Goal: Task Accomplishment & Management: Manage account settings

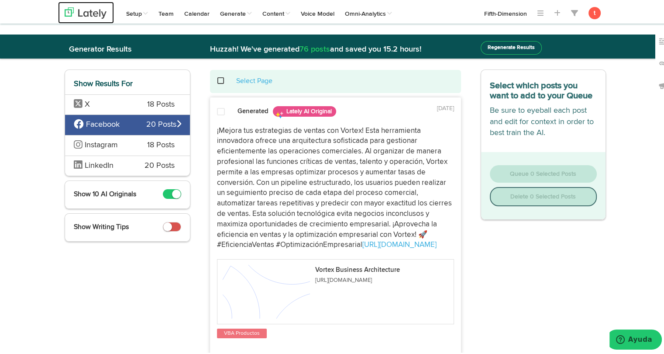
click at [77, 10] on img at bounding box center [86, 11] width 42 height 11
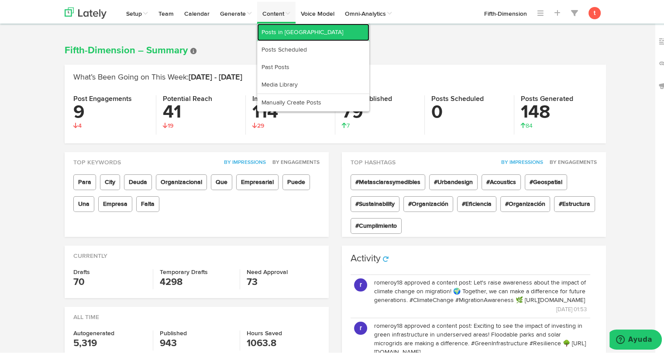
click at [279, 37] on link "Posts in [GEOGRAPHIC_DATA]" at bounding box center [313, 30] width 112 height 17
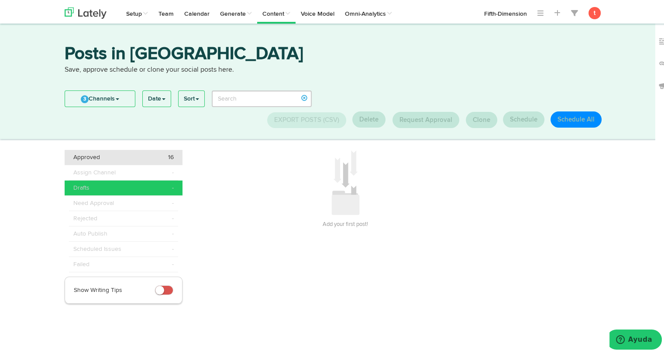
click at [128, 150] on li "Approved 16" at bounding box center [124, 155] width 118 height 15
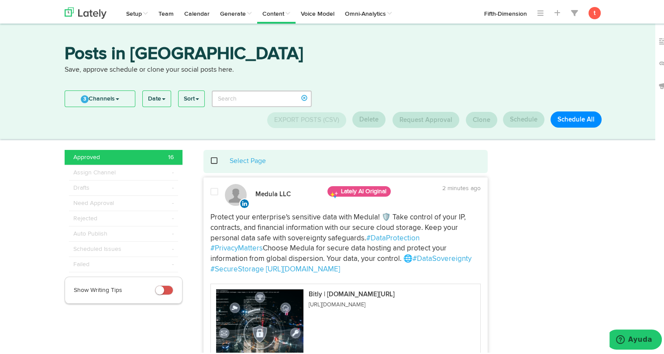
click at [211, 159] on span at bounding box center [219, 159] width 18 height 0
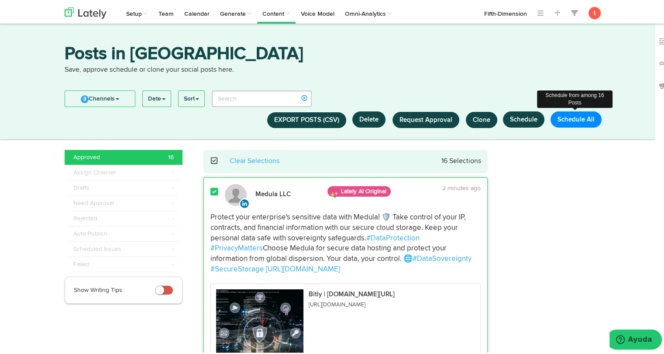
click at [564, 115] on button "Schedule All" at bounding box center [576, 118] width 51 height 16
select select "11"
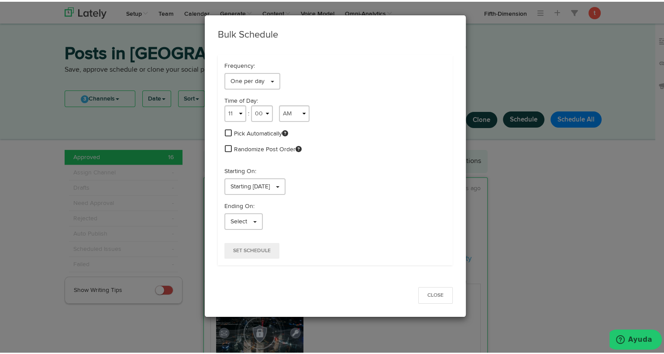
drag, startPoint x: 221, startPoint y: 134, endPoint x: 225, endPoint y: 131, distance: 5.3
click at [225, 131] on div "Pick Automatically" at bounding box center [335, 132] width 222 height 10
click at [225, 131] on span at bounding box center [228, 131] width 7 height 8
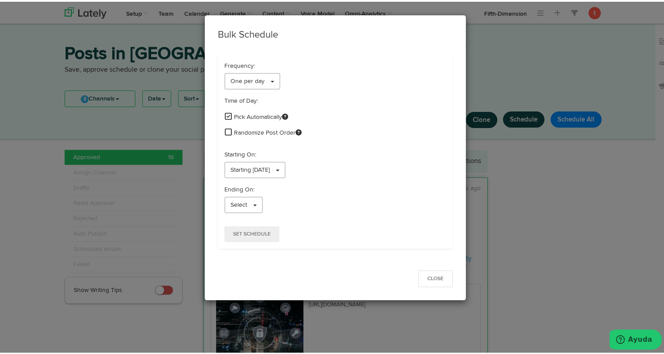
click at [225, 127] on span at bounding box center [228, 130] width 7 height 8
click at [243, 161] on link "Starting [DATE]" at bounding box center [254, 168] width 61 height 17
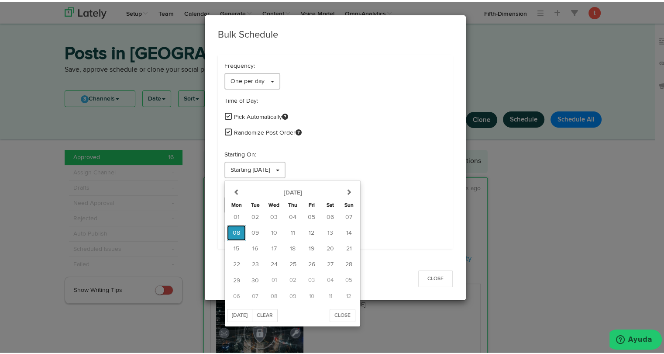
click at [234, 234] on span "08" at bounding box center [236, 231] width 7 height 6
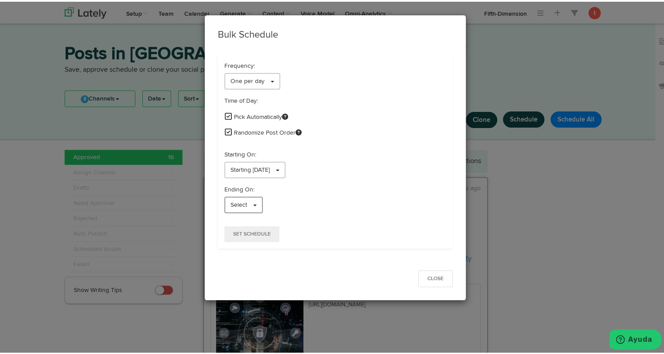
click at [234, 203] on span "Select" at bounding box center [239, 203] width 17 height 6
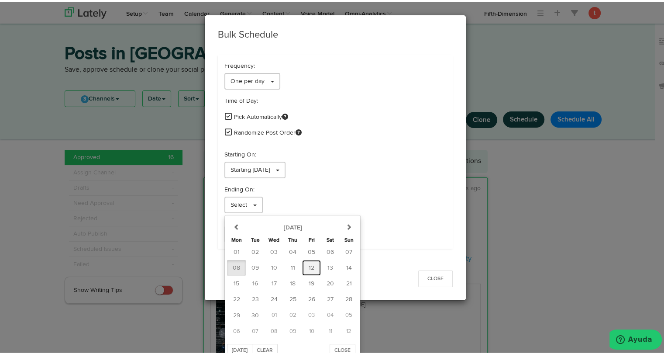
click at [309, 265] on span "12" at bounding box center [312, 266] width 6 height 6
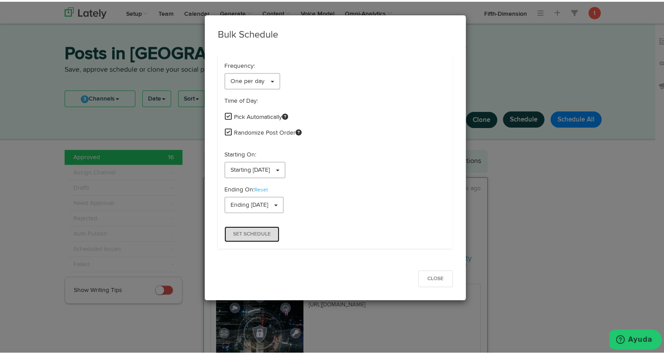
click at [260, 230] on span "Set Schedule" at bounding box center [252, 232] width 38 height 5
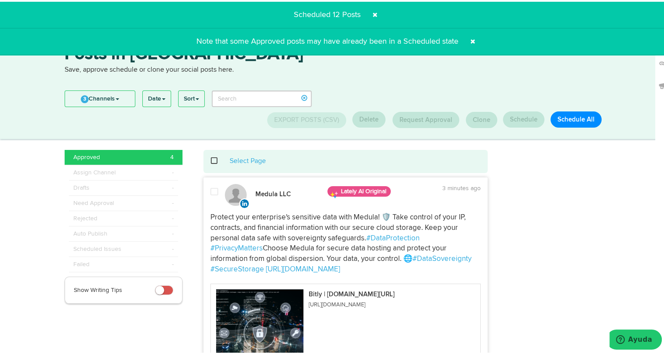
click at [210, 159] on span at bounding box center [219, 159] width 18 height 0
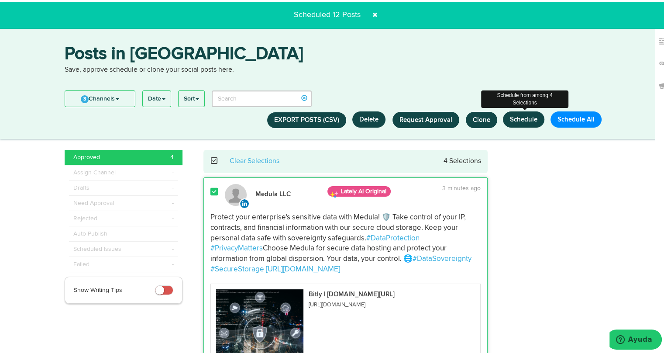
click at [521, 122] on button "Schedule" at bounding box center [523, 118] width 41 height 16
select select "11"
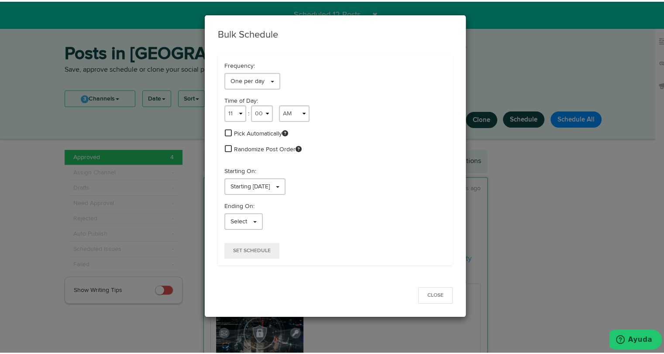
click at [225, 133] on span at bounding box center [228, 131] width 7 height 8
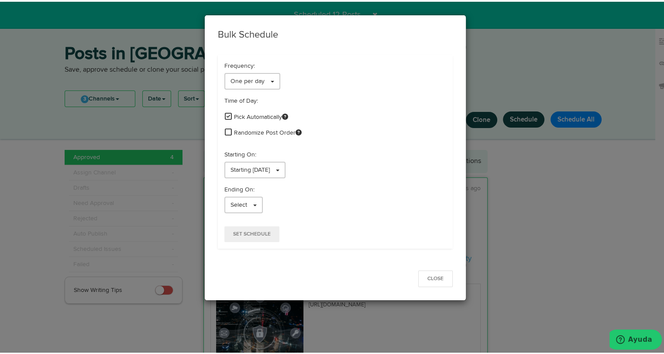
click at [225, 131] on span at bounding box center [228, 130] width 7 height 8
click at [261, 166] on span "Starting [DATE]" at bounding box center [250, 168] width 39 height 6
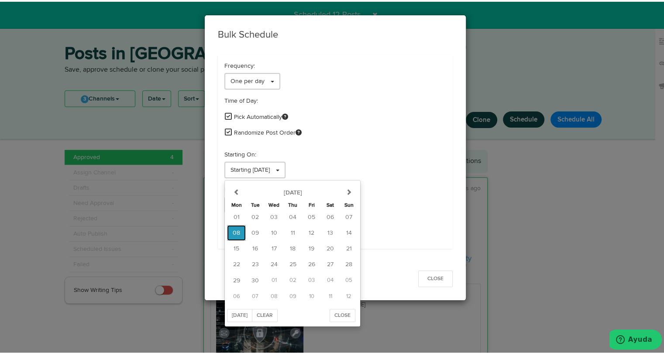
click at [236, 230] on span "08" at bounding box center [236, 231] width 7 height 6
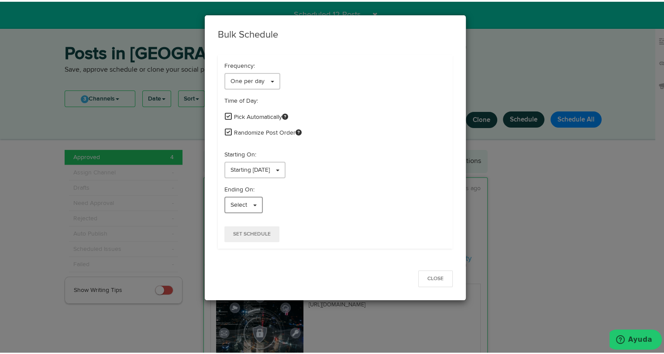
click at [239, 203] on span "Select" at bounding box center [239, 203] width 17 height 6
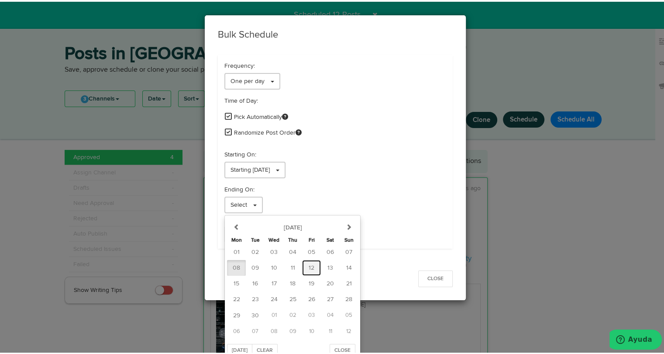
click at [302, 272] on button "12" at bounding box center [311, 266] width 19 height 16
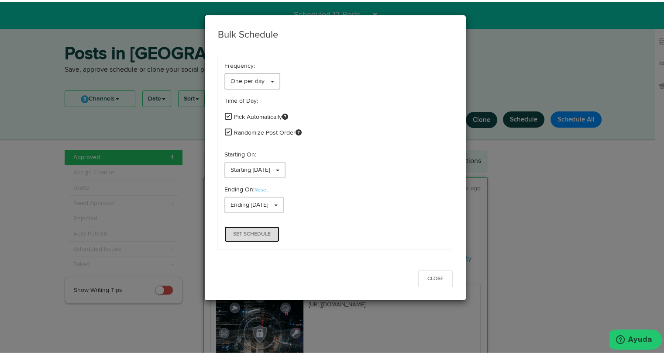
click at [258, 234] on span "Set Schedule" at bounding box center [252, 232] width 38 height 5
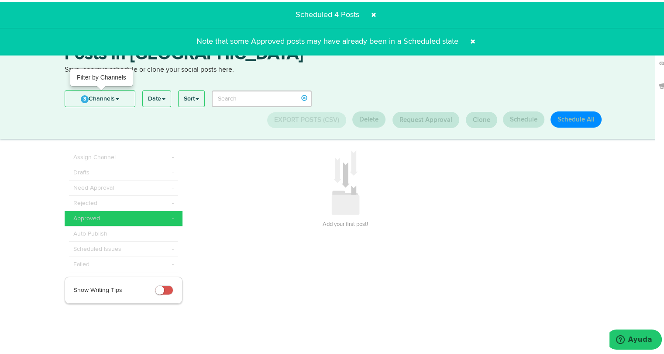
click at [112, 97] on link "3 Channels" at bounding box center [100, 97] width 70 height 16
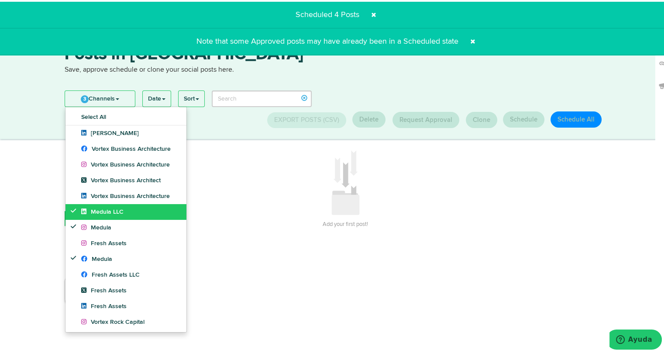
click at [88, 209] on span "Medula LLC" at bounding box center [102, 210] width 42 height 6
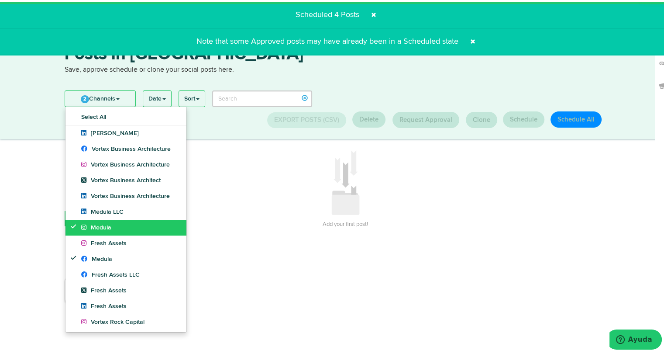
click at [86, 225] on icon at bounding box center [86, 225] width 10 height 6
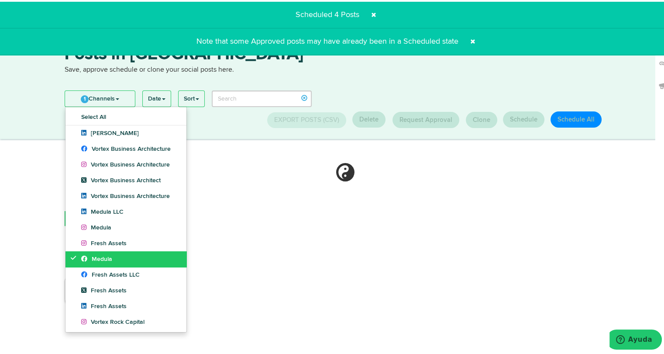
click at [78, 263] on link "Medula" at bounding box center [125, 257] width 121 height 16
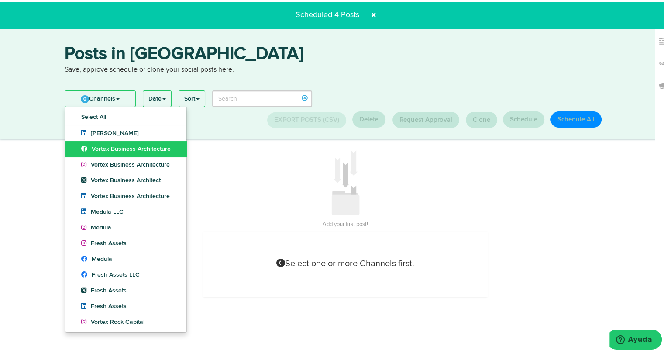
click at [98, 148] on span "Vortex Business Architecture" at bounding box center [126, 147] width 90 height 6
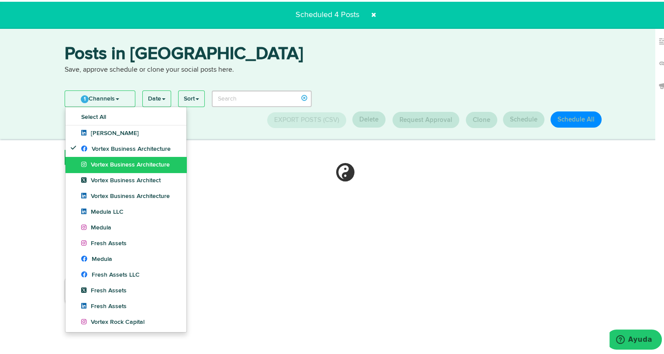
click at [97, 161] on span "Vortex Business Architecture" at bounding box center [125, 163] width 89 height 6
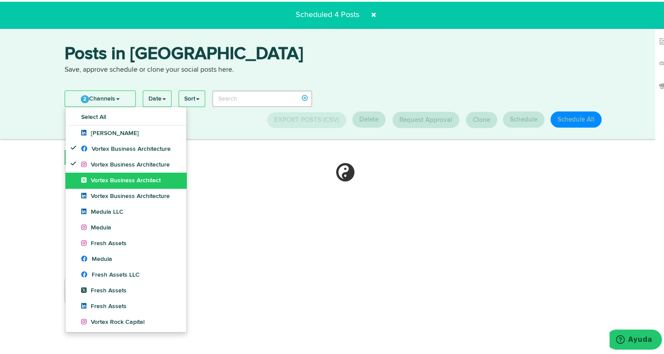
click at [96, 177] on span "Vortex Business Architect" at bounding box center [120, 179] width 79 height 6
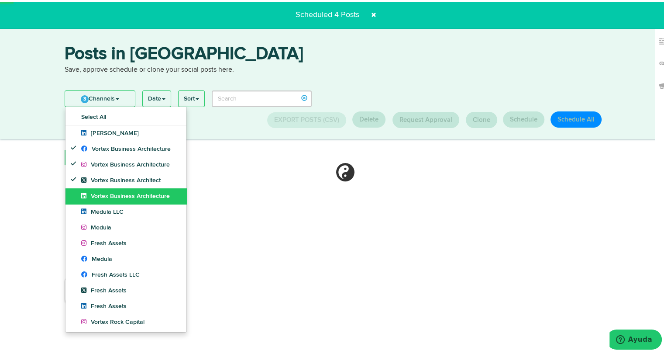
click at [93, 196] on span "Vortex Business Architecture" at bounding box center [125, 194] width 89 height 6
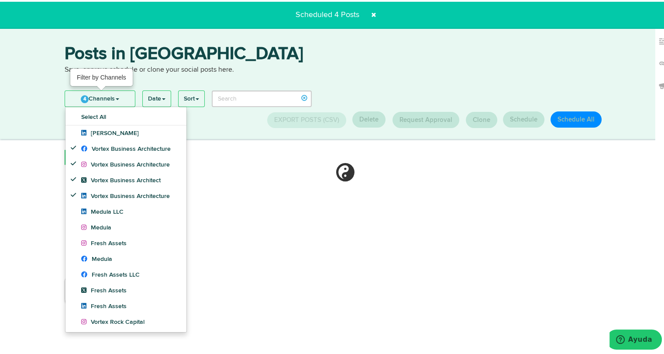
click at [114, 100] on link "4 Channels" at bounding box center [100, 97] width 70 height 16
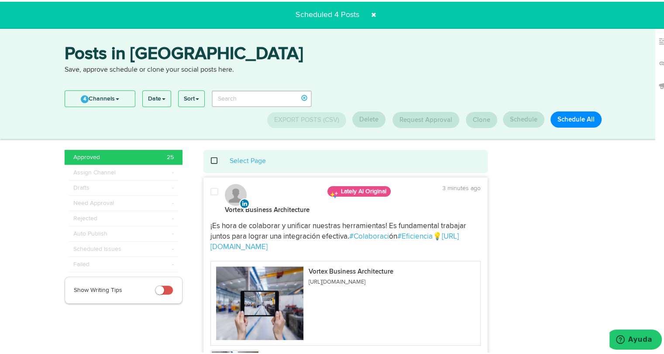
click at [210, 159] on span at bounding box center [219, 159] width 18 height 0
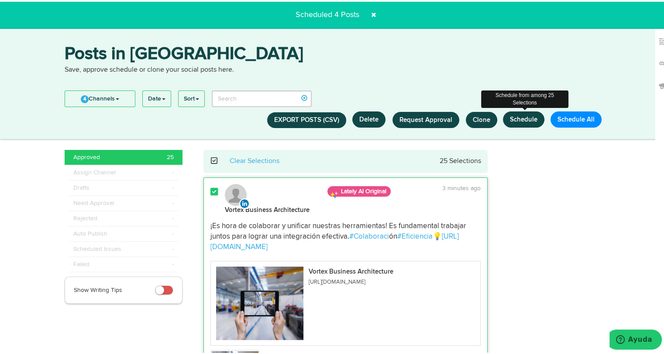
click at [519, 119] on button "Schedule" at bounding box center [523, 118] width 41 height 16
select select "11"
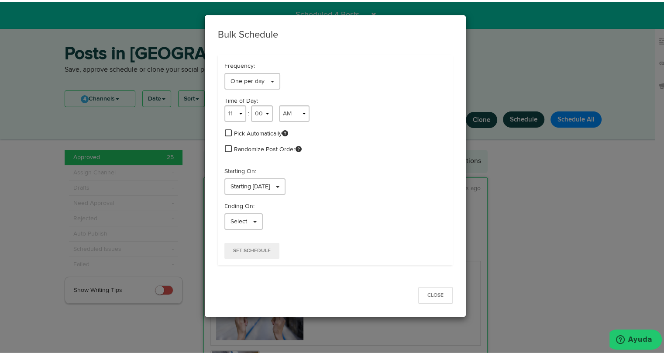
click at [225, 131] on span at bounding box center [228, 131] width 7 height 8
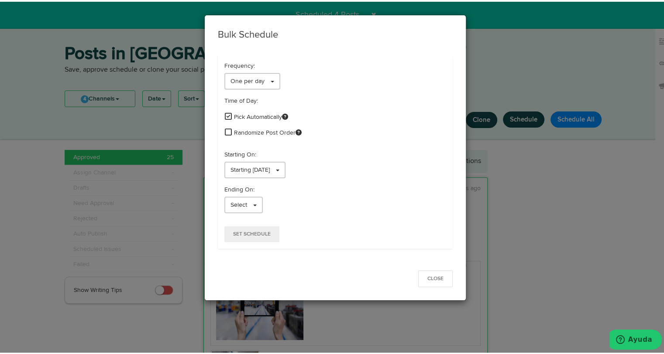
click at [225, 132] on span at bounding box center [228, 130] width 7 height 8
click at [235, 170] on span "Starting [DATE]" at bounding box center [250, 168] width 39 height 6
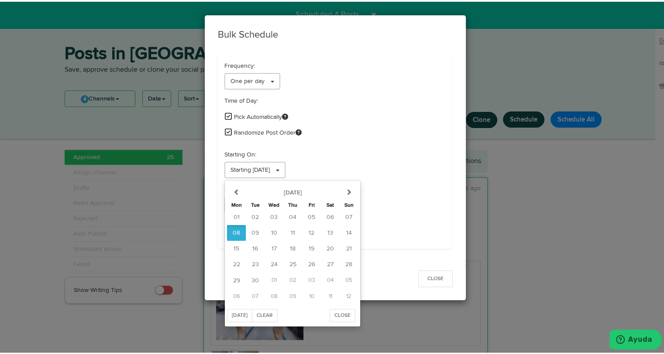
click at [320, 150] on p "Starting On:" at bounding box center [335, 152] width 222 height 9
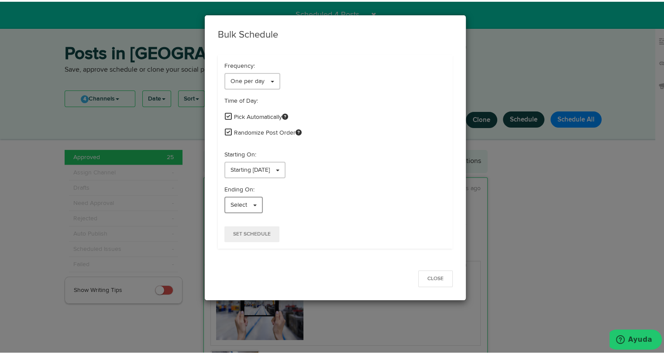
click at [257, 200] on link "Select" at bounding box center [243, 203] width 38 height 17
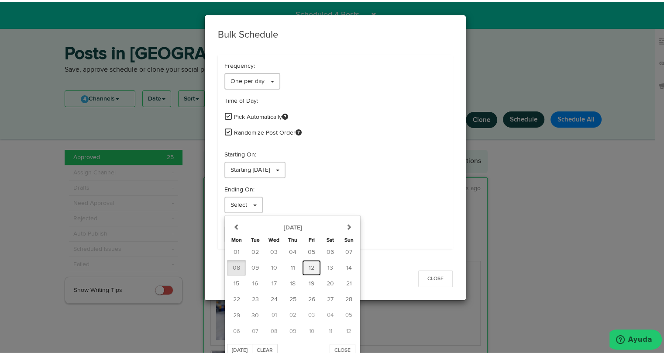
click at [309, 264] on span "12" at bounding box center [312, 266] width 6 height 6
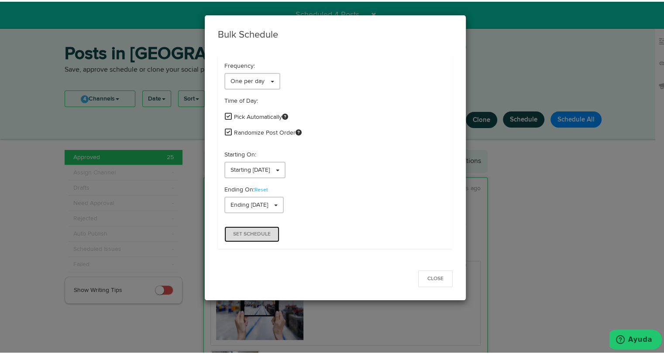
click at [255, 235] on button "Set Schedule" at bounding box center [251, 232] width 55 height 16
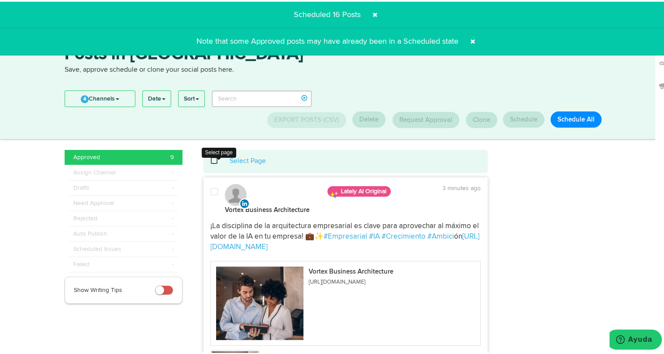
click at [214, 159] on span at bounding box center [219, 159] width 18 height 0
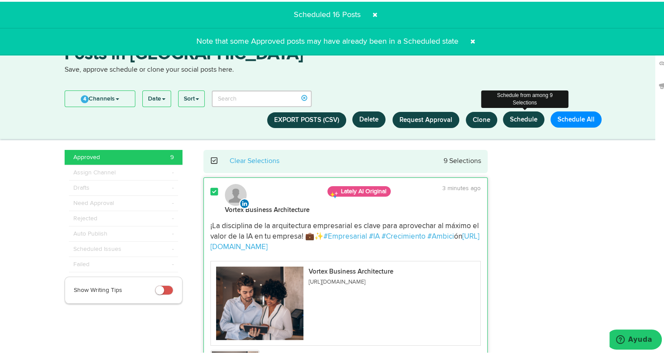
click at [514, 120] on button "Schedule" at bounding box center [523, 118] width 41 height 16
select select "11"
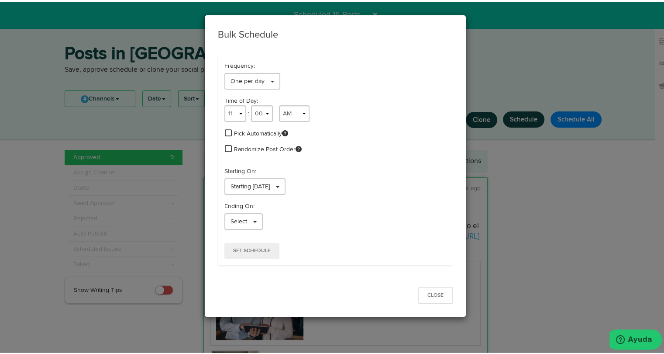
click at [225, 131] on span at bounding box center [228, 131] width 7 height 8
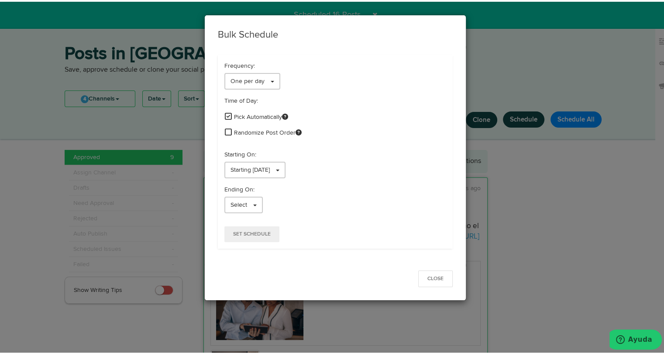
click at [225, 130] on span at bounding box center [228, 130] width 7 height 8
click at [228, 198] on link "Select" at bounding box center [243, 203] width 38 height 17
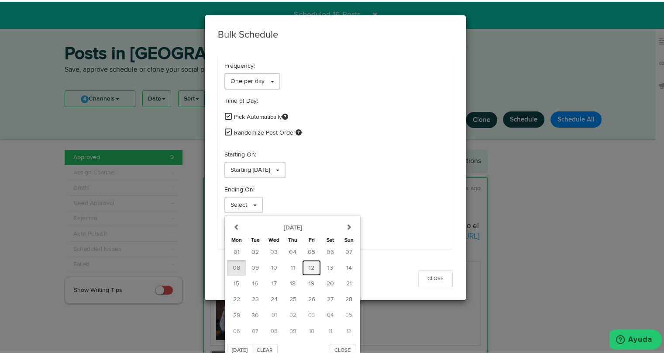
click at [302, 269] on button "12" at bounding box center [311, 266] width 19 height 16
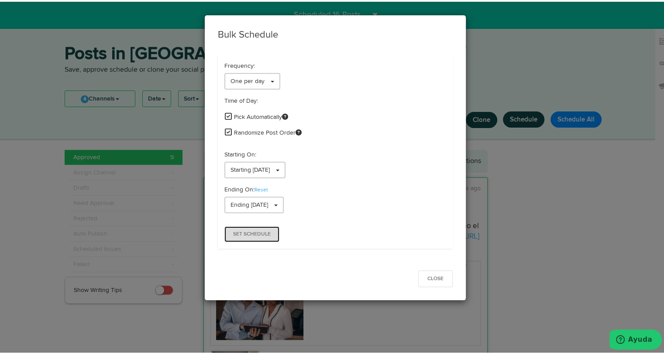
click at [239, 230] on span "Set Schedule" at bounding box center [252, 232] width 38 height 5
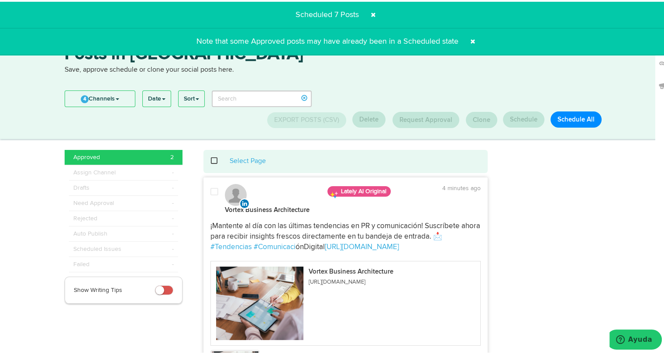
click at [210, 158] on div "Select Page" at bounding box center [346, 160] width 272 height 10
click at [211, 157] on div "Select Page" at bounding box center [346, 160] width 272 height 10
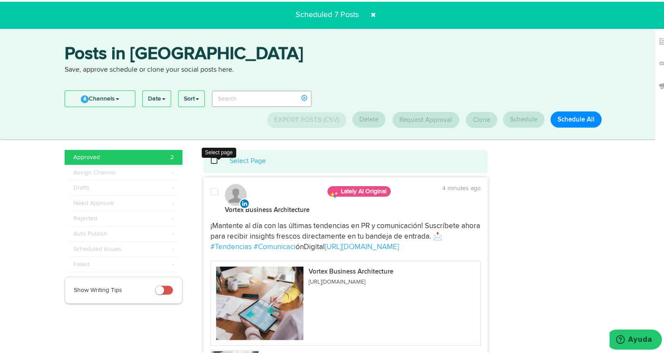
click at [212, 159] on span at bounding box center [219, 159] width 18 height 0
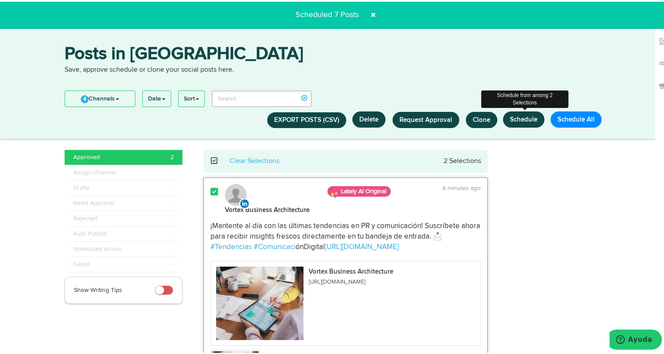
click at [524, 122] on button "Schedule" at bounding box center [523, 118] width 41 height 16
select select "11"
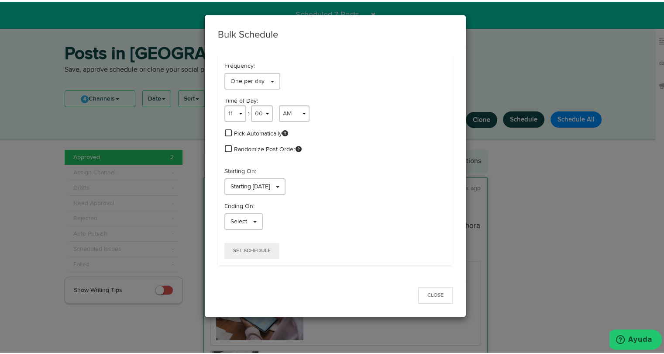
click at [225, 130] on span at bounding box center [228, 131] width 7 height 8
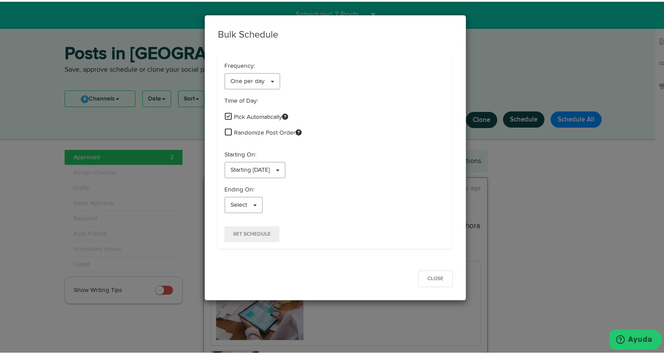
click at [225, 131] on span at bounding box center [228, 130] width 7 height 8
click at [231, 165] on span "Starting [DATE]" at bounding box center [250, 168] width 39 height 6
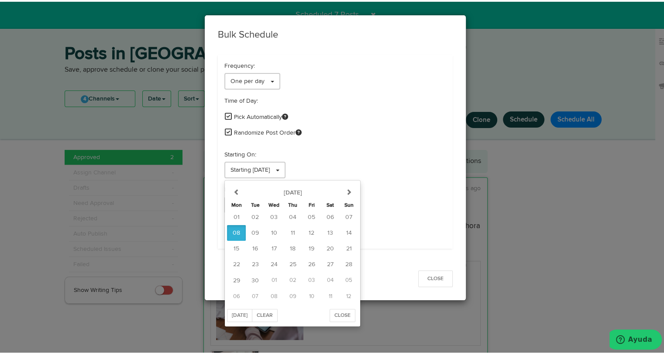
click at [318, 135] on div "Randomize Post Order" at bounding box center [335, 131] width 222 height 10
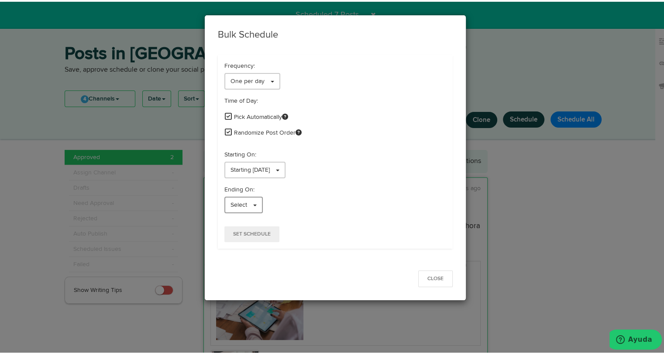
click at [244, 201] on link "Select" at bounding box center [243, 203] width 38 height 17
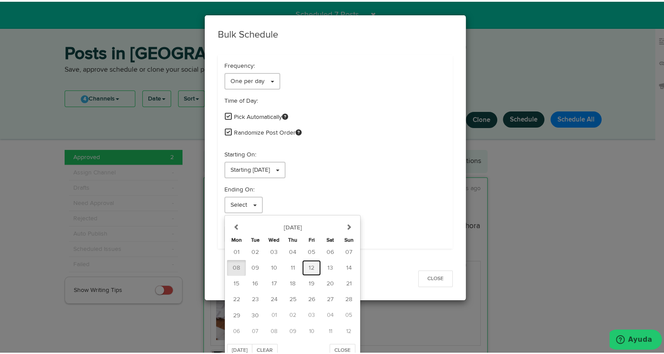
click at [309, 265] on span "12" at bounding box center [312, 266] width 6 height 6
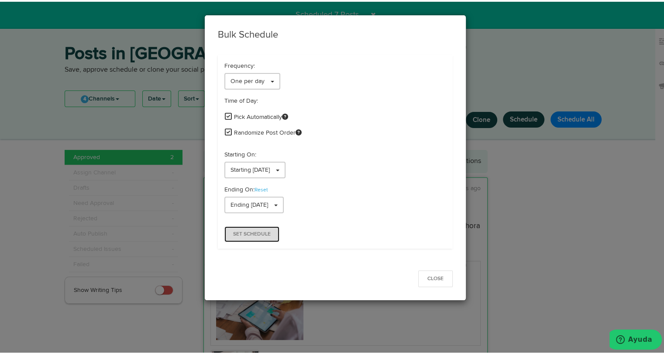
click at [265, 235] on button "Set Schedule" at bounding box center [251, 232] width 55 height 16
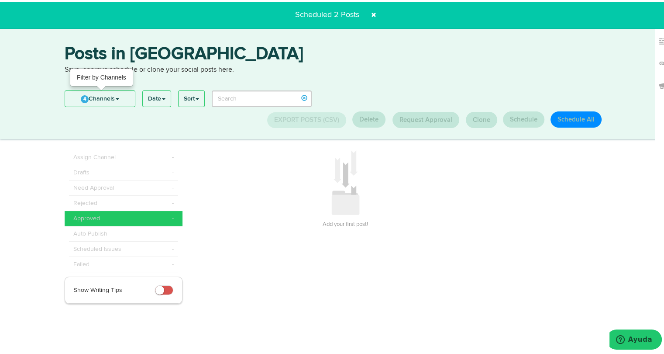
click at [122, 103] on link "4 Channels" at bounding box center [100, 97] width 70 height 16
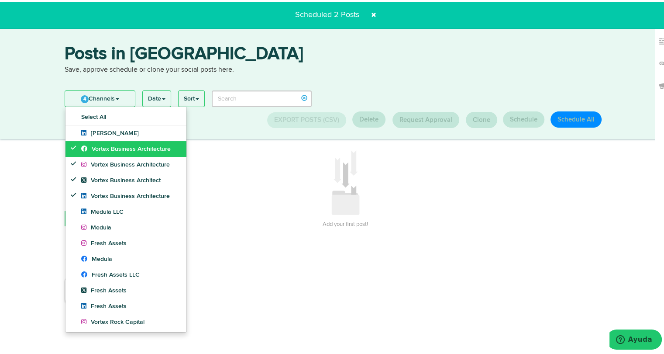
click at [113, 148] on span "Vortex Business Architecture" at bounding box center [126, 147] width 90 height 6
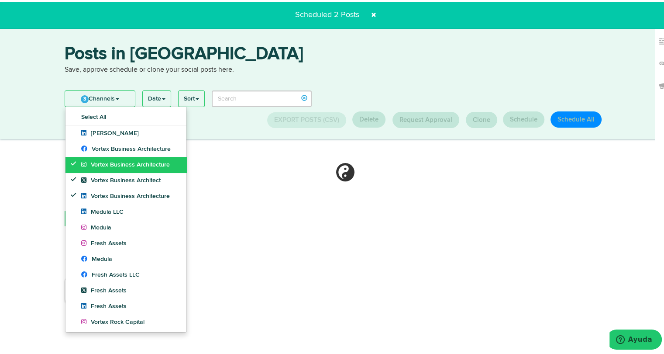
click at [111, 161] on span "Vortex Business Architecture" at bounding box center [125, 163] width 89 height 6
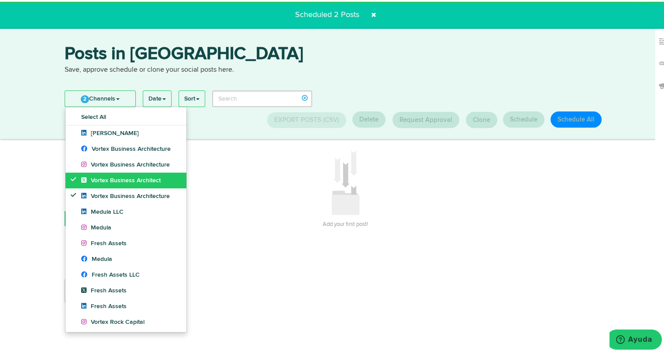
click at [109, 173] on link "Vortex Business Architect" at bounding box center [125, 179] width 121 height 16
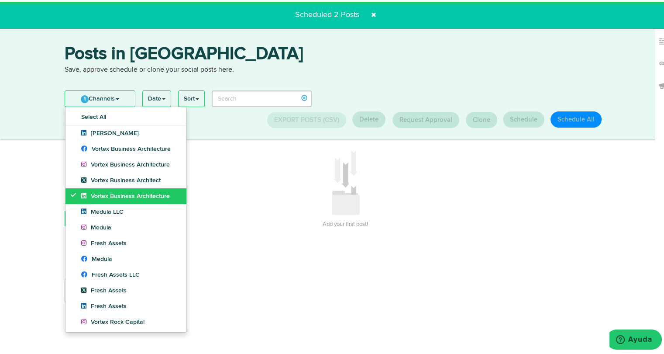
click at [105, 189] on link "Vortex Business Architecture" at bounding box center [125, 194] width 121 height 16
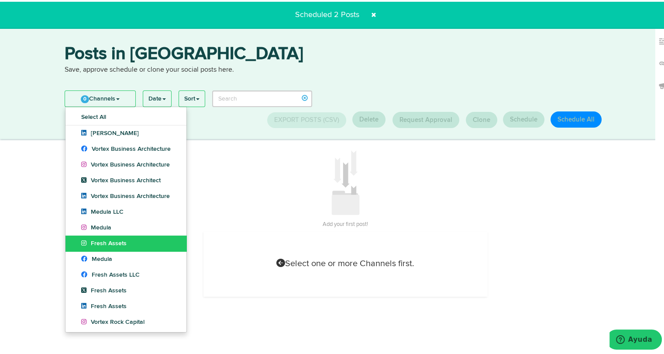
click at [104, 244] on span "Fresh Assets" at bounding box center [103, 241] width 45 height 6
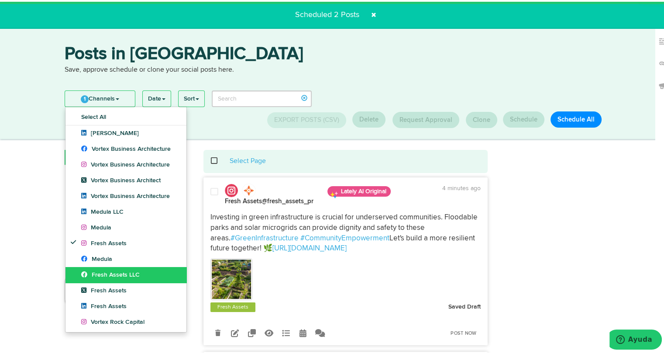
click at [103, 278] on link "Fresh Assets LLC" at bounding box center [125, 273] width 121 height 16
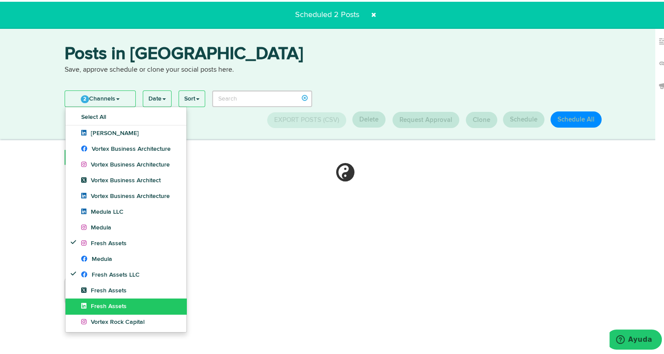
click at [100, 297] on link "Fresh Assets" at bounding box center [125, 304] width 121 height 16
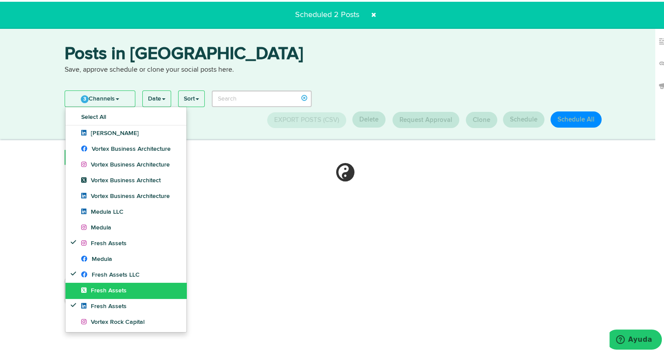
click at [100, 293] on link "Fresh Assets" at bounding box center [125, 289] width 121 height 16
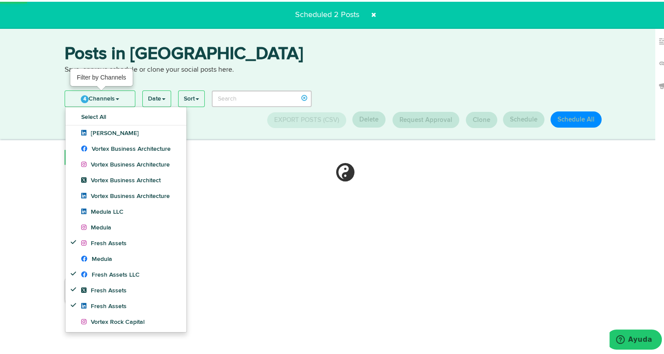
click at [110, 98] on link "4 Channels" at bounding box center [100, 97] width 70 height 16
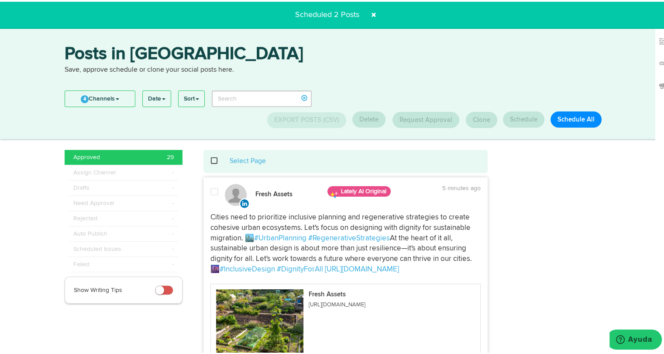
click at [211, 164] on div "Select Page" at bounding box center [346, 160] width 272 height 10
click at [211, 159] on span at bounding box center [219, 159] width 18 height 0
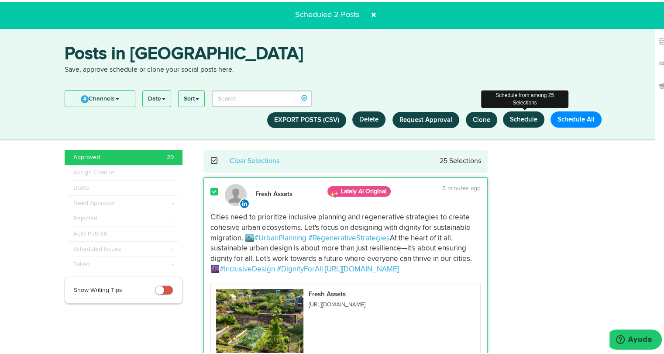
click at [516, 124] on button "Schedule" at bounding box center [523, 118] width 41 height 16
select select "11"
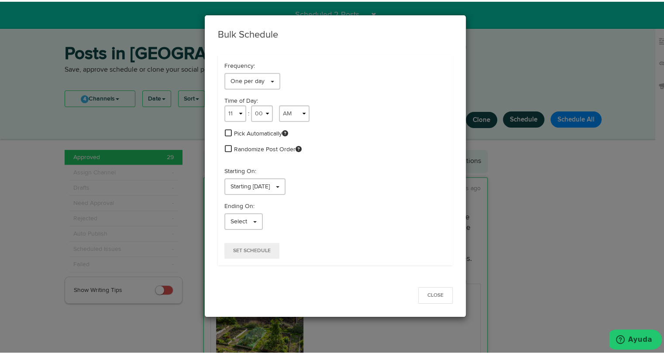
click at [226, 129] on span at bounding box center [228, 131] width 7 height 8
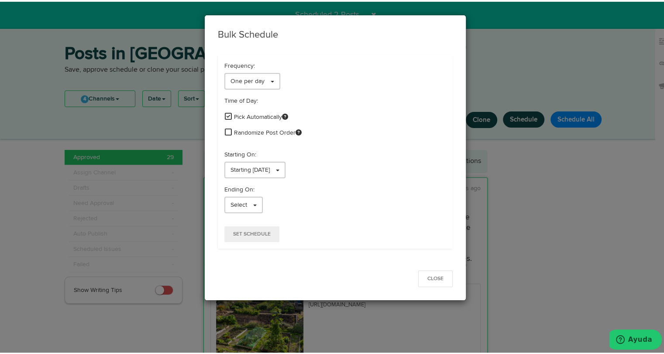
click at [225, 131] on span at bounding box center [228, 130] width 7 height 8
click at [232, 170] on span "Starting [DATE]" at bounding box center [250, 168] width 39 height 6
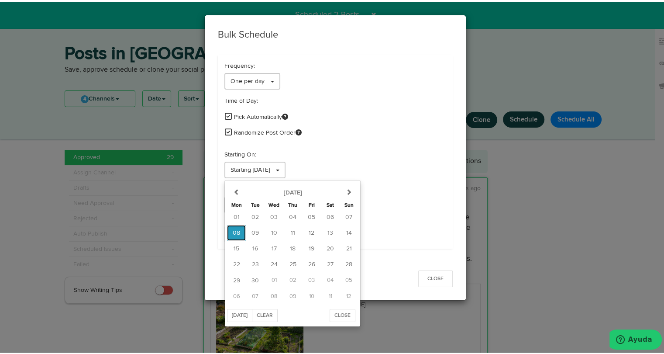
click at [228, 231] on button "08" at bounding box center [236, 231] width 19 height 16
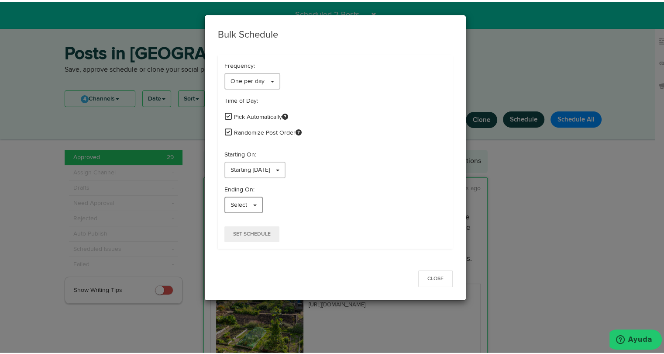
click at [230, 207] on link "Select" at bounding box center [243, 203] width 38 height 17
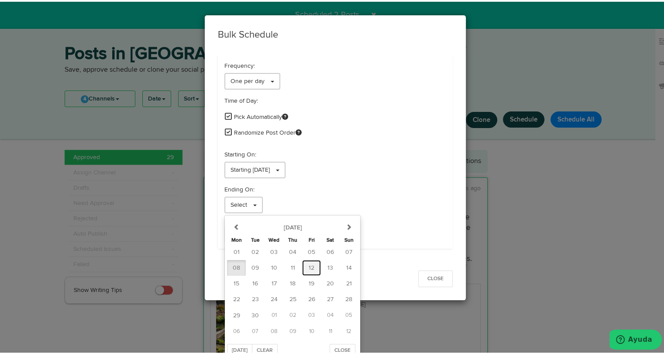
click at [309, 265] on span "12" at bounding box center [312, 266] width 6 height 6
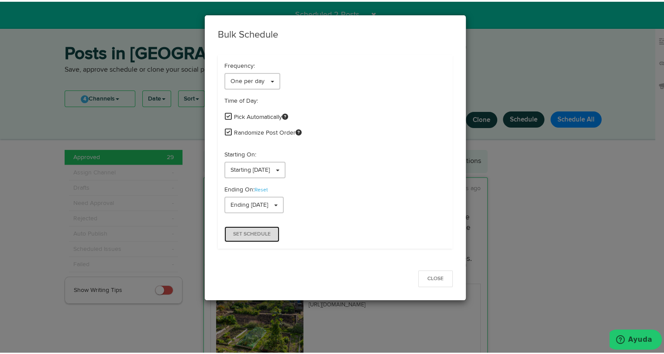
click at [244, 236] on button "Set Schedule" at bounding box center [251, 232] width 55 height 16
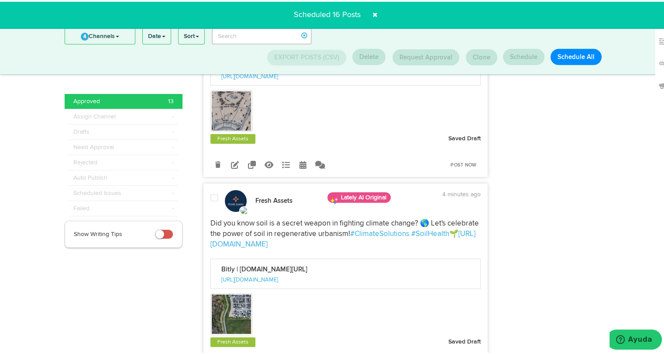
click at [244, 236] on div "Did you know soil is a secret weapon in fighting climate change? 🌎 Let's celebr…" at bounding box center [346, 282] width 284 height 130
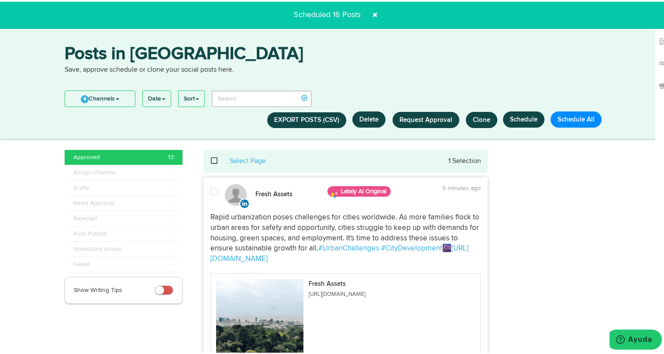
click at [211, 159] on span at bounding box center [219, 159] width 18 height 0
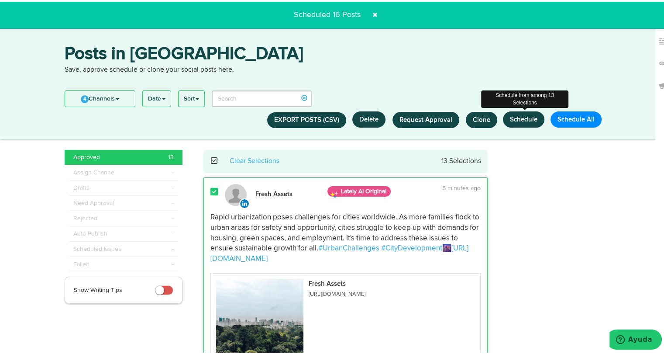
click at [505, 123] on button "Schedule" at bounding box center [523, 118] width 41 height 16
select select "11"
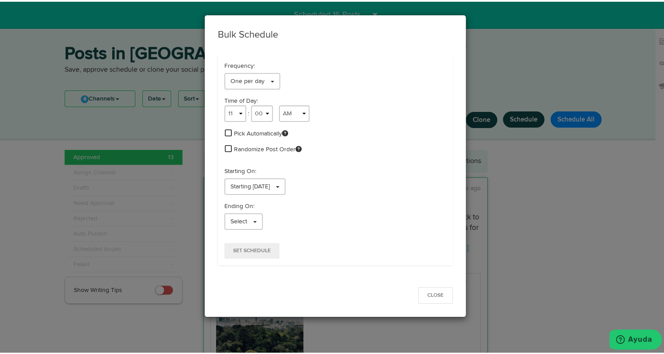
click at [227, 133] on span at bounding box center [228, 131] width 7 height 8
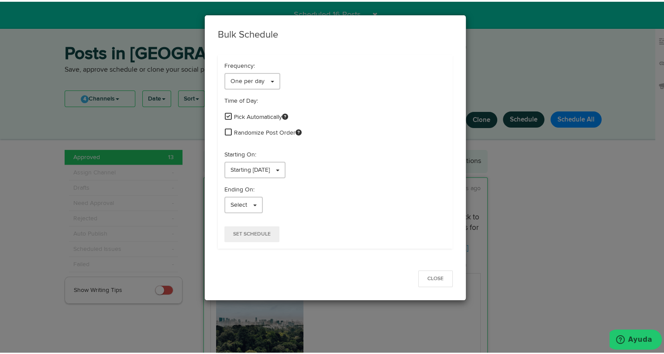
click at [225, 129] on span at bounding box center [228, 130] width 7 height 8
click at [257, 169] on span "Starting [DATE]" at bounding box center [250, 168] width 39 height 6
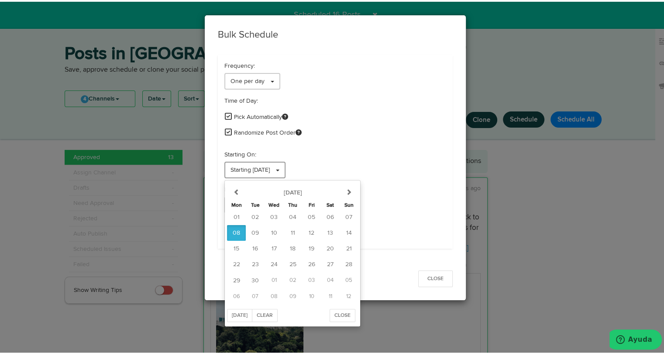
click at [257, 169] on span "Starting [DATE]" at bounding box center [250, 168] width 39 height 6
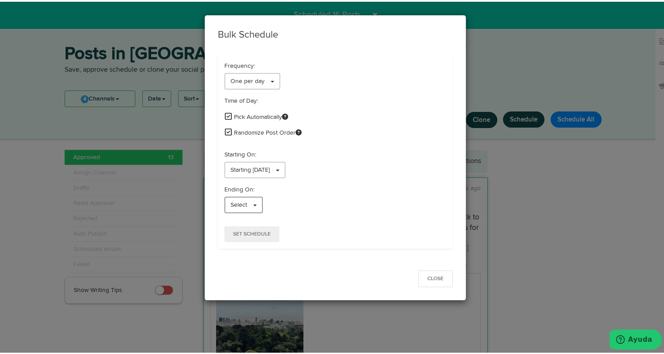
click at [245, 196] on link "Select" at bounding box center [243, 203] width 38 height 17
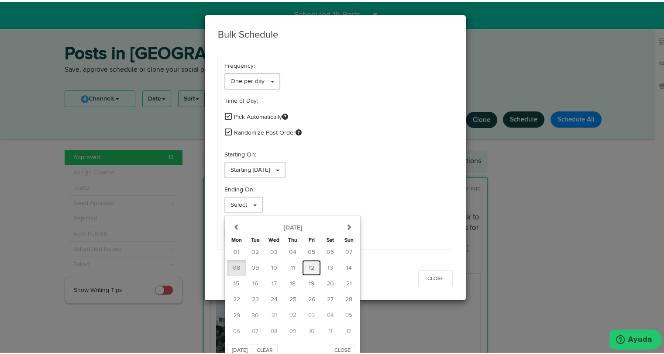
click at [309, 264] on span "12" at bounding box center [312, 266] width 6 height 6
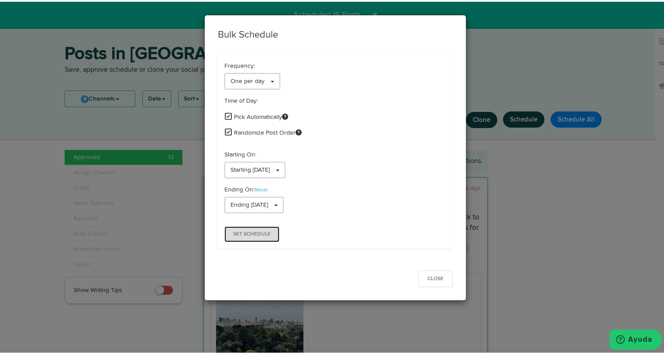
click at [253, 234] on span "Set Schedule" at bounding box center [252, 232] width 38 height 5
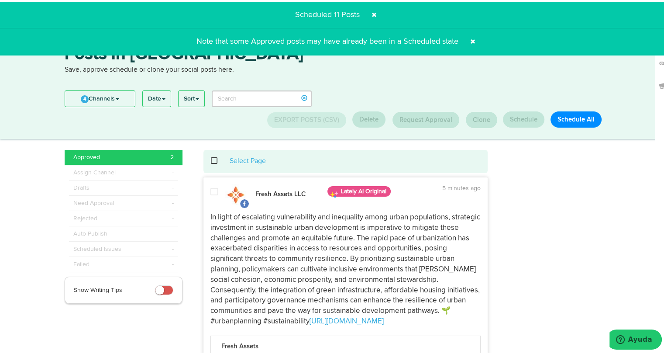
click at [213, 159] on span at bounding box center [219, 159] width 18 height 0
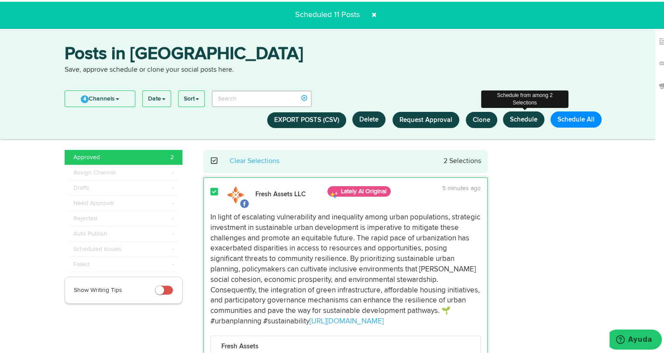
click at [531, 118] on button "Schedule" at bounding box center [523, 118] width 41 height 16
select select "11"
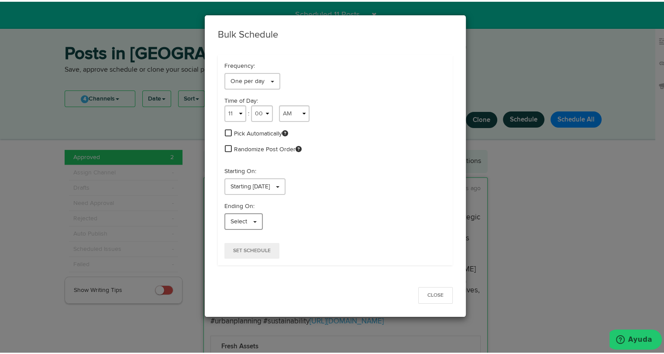
click at [231, 217] on span "Select" at bounding box center [239, 220] width 17 height 6
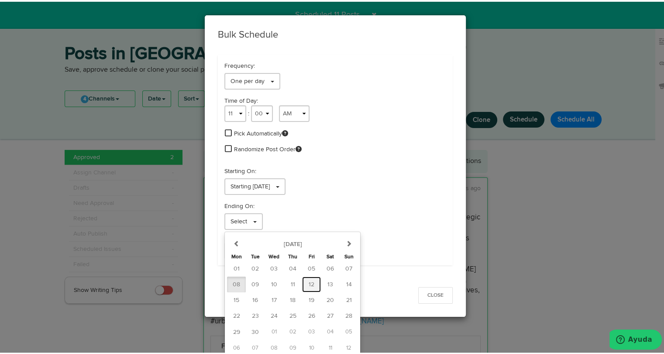
click at [309, 282] on span "12" at bounding box center [312, 282] width 6 height 6
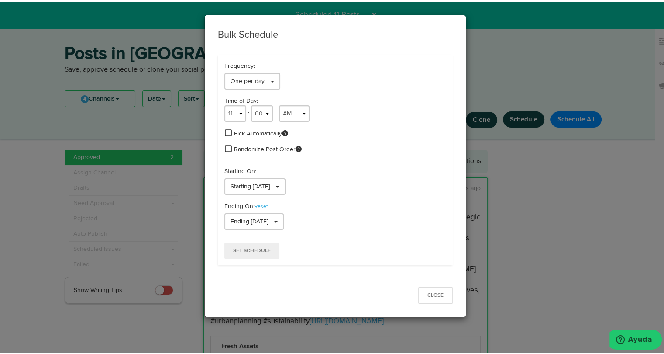
click at [225, 133] on span at bounding box center [228, 131] width 7 height 8
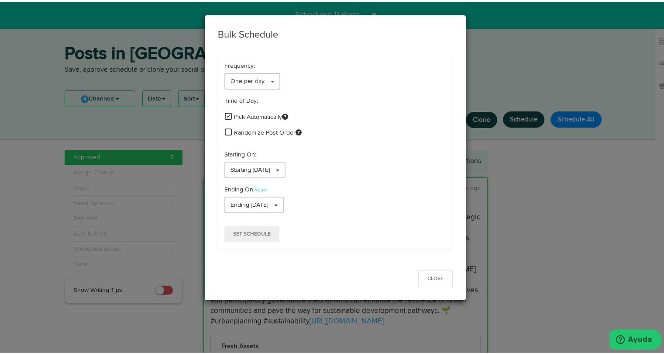
click at [225, 129] on span at bounding box center [228, 130] width 7 height 8
click at [236, 230] on span "Set Schedule" at bounding box center [252, 232] width 38 height 5
